Goal: Task Accomplishment & Management: Manage account settings

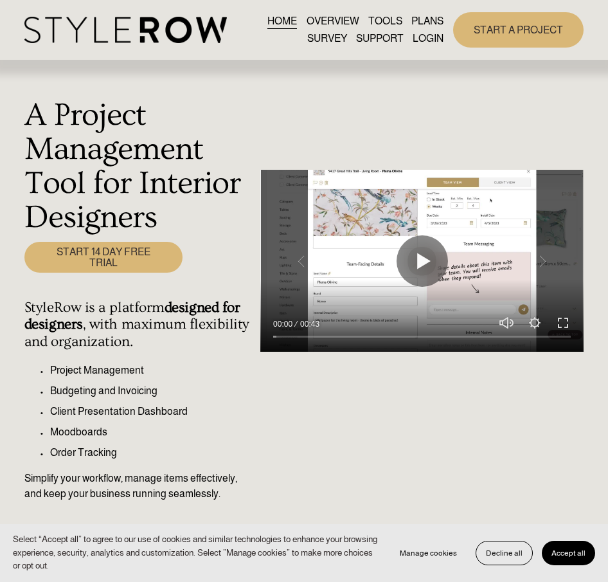
click at [429, 39] on link "LOGIN" at bounding box center [428, 38] width 31 height 17
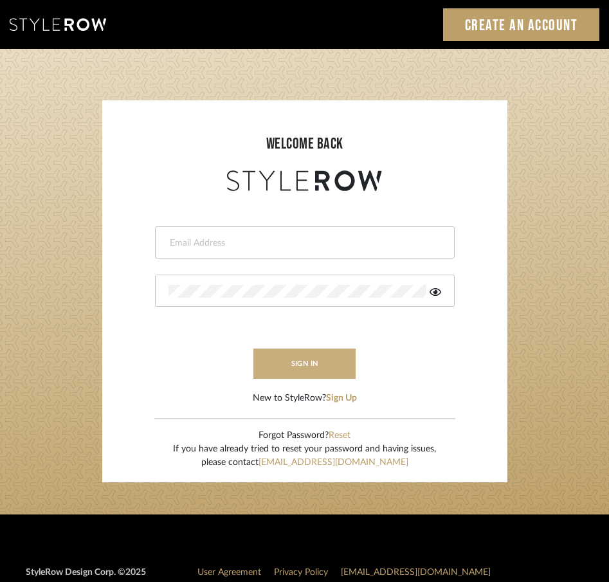
type input "hannah@roomerslimited.com"
click at [306, 372] on button "sign in" at bounding box center [304, 363] width 103 height 30
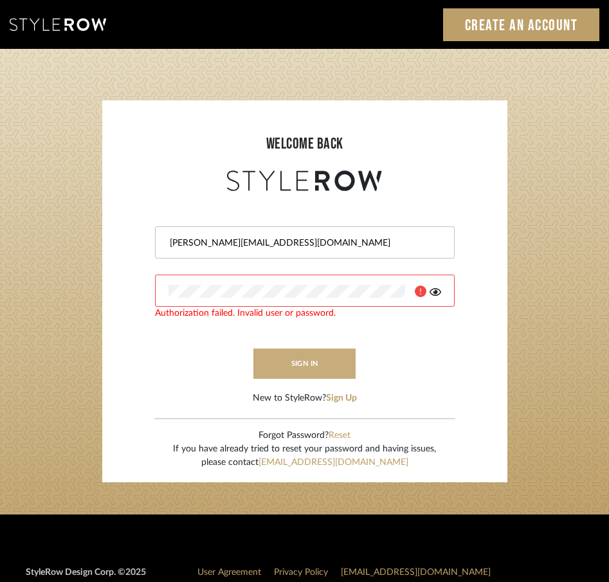
click at [302, 365] on button "sign in" at bounding box center [304, 363] width 103 height 30
click at [154, 374] on form "hannah@roomerslimited.com Authorization failed. Invalid user or password. sign …" at bounding box center [304, 299] width 379 height 211
click at [439, 291] on icon at bounding box center [435, 292] width 12 height 10
click at [433, 294] on icon at bounding box center [435, 292] width 13 height 10
click at [461, 348] on form "hannah@roomerslimited.com Authorization failed. Invalid user or password. sign …" at bounding box center [304, 299] width 379 height 211
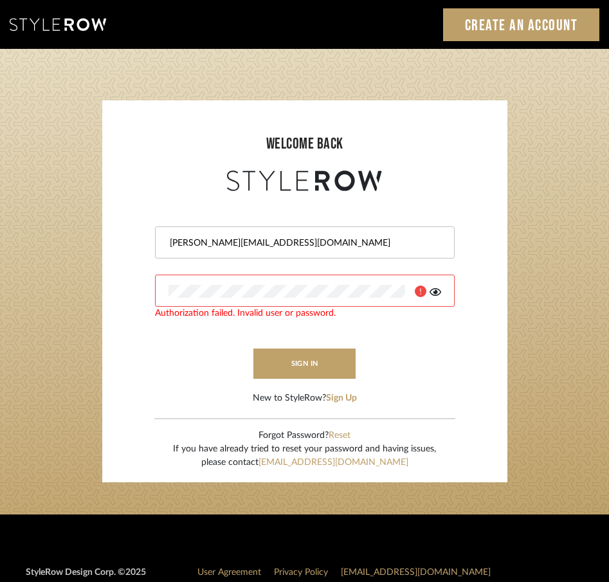
click at [429, 293] on div at bounding box center [423, 291] width 36 height 13
click at [433, 296] on icon at bounding box center [435, 292] width 12 height 10
click at [446, 345] on form "hannah@roomerslimited.com Authorization failed. Invalid user or password. sign …" at bounding box center [304, 299] width 379 height 211
click at [444, 321] on form "hannah@roomerslimited.com Authorization failed. Invalid user or password. sign …" at bounding box center [304, 299] width 379 height 211
click at [307, 240] on input "hannah@roomerslimited.com" at bounding box center [302, 243] width 269 height 13
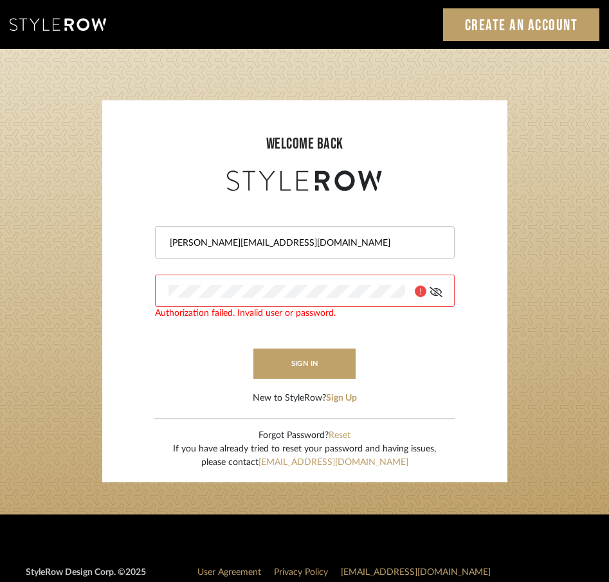
click at [307, 240] on input "hannah@roomerslimited.com" at bounding box center [302, 243] width 269 height 13
drag, startPoint x: 125, startPoint y: 246, endPoint x: 131, endPoint y: 248, distance: 6.9
click at [130, 247] on form "hannah@roomerslimited.com Authorization failed. Invalid user or password. sign …" at bounding box center [304, 299] width 379 height 211
